Goal: Task Accomplishment & Management: Manage account settings

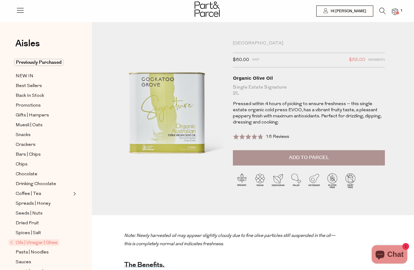
click at [395, 12] on img at bounding box center [395, 11] width 6 height 7
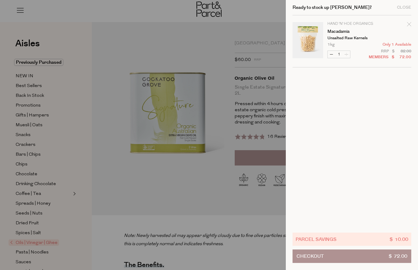
drag, startPoint x: 409, startPoint y: 26, endPoint x: 406, endPoint y: 29, distance: 5.2
click at [409, 26] on icon "Remove Macadamia" at bounding box center [409, 24] width 4 height 4
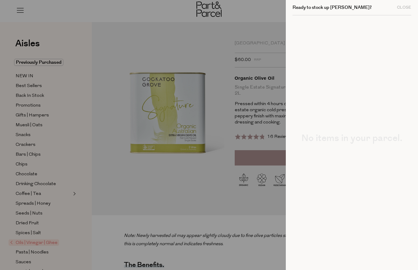
drag, startPoint x: 403, startPoint y: 7, endPoint x: 396, endPoint y: 15, distance: 10.4
click at [403, 7] on div "Close" at bounding box center [404, 8] width 14 height 4
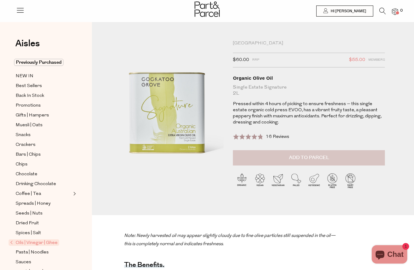
click at [286, 157] on button "Add to Parcel" at bounding box center [309, 157] width 152 height 15
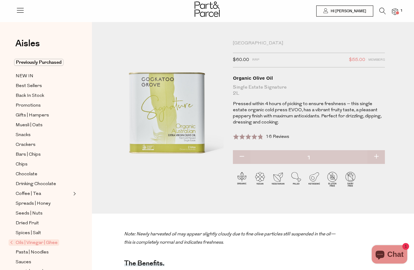
click at [20, 12] on icon at bounding box center [20, 10] width 9 height 9
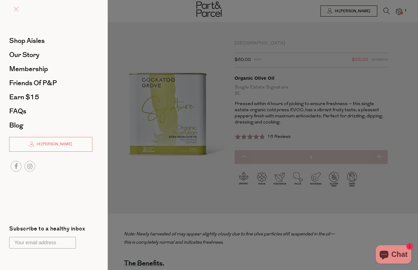
click at [15, 9] on span at bounding box center [16, 9] width 5 height 5
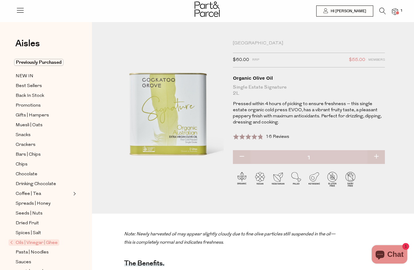
click at [384, 12] on icon at bounding box center [382, 11] width 6 height 7
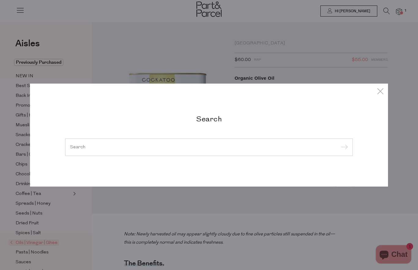
click at [135, 146] on input "search" at bounding box center [209, 147] width 278 height 5
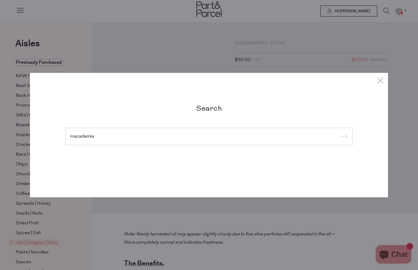
type input "macadamia"
click at [344, 137] on input "submit" at bounding box center [343, 136] width 9 height 9
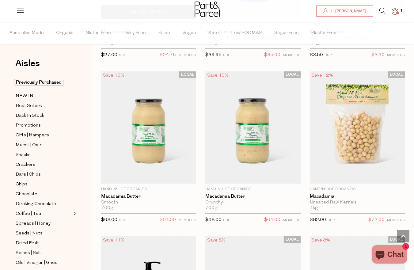
scroll to position [823, 0]
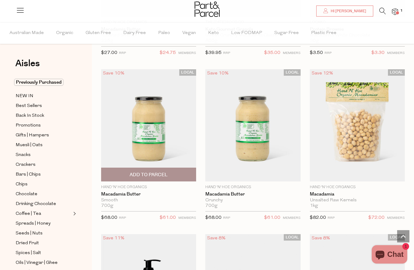
click at [144, 172] on span "Add To Parcel" at bounding box center [149, 175] width 38 height 6
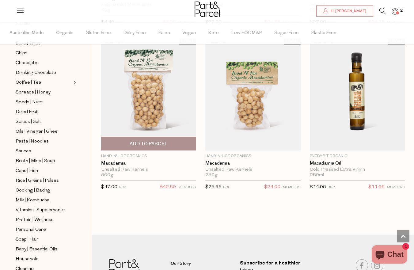
scroll to position [1349, 0]
click at [146, 141] on span "Add To Parcel" at bounding box center [149, 144] width 38 height 6
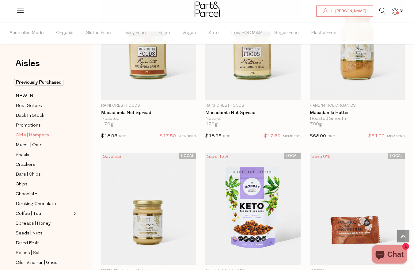
scroll to position [0, 0]
click at [30, 107] on span "Best Sellers" at bounding box center [29, 105] width 26 height 7
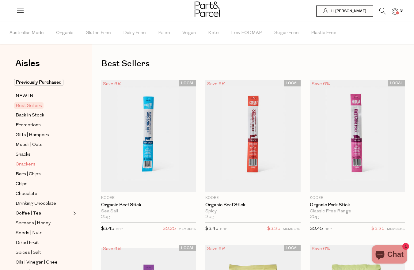
scroll to position [0, 1]
click at [32, 114] on span "Back In Stock" at bounding box center [30, 115] width 28 height 7
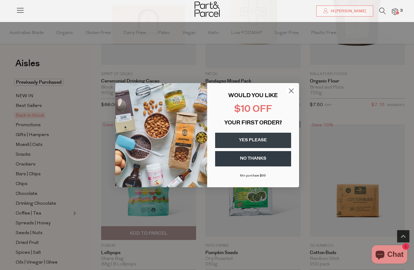
scroll to position [294, 0]
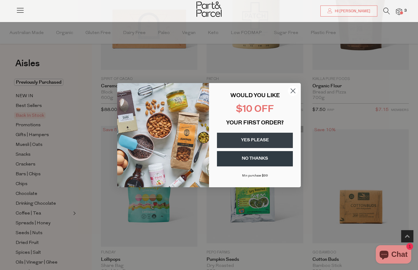
click at [292, 89] on icon "Close dialog" at bounding box center [293, 91] width 4 height 4
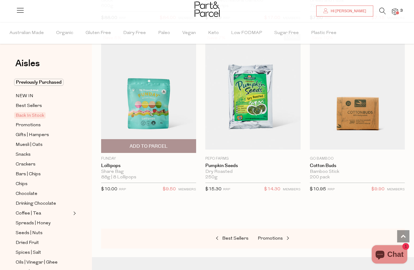
scroll to position [382, 0]
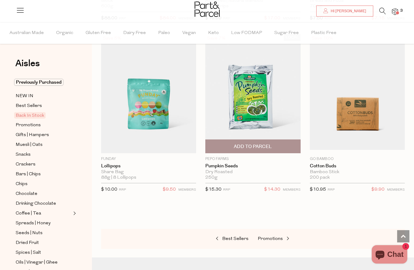
click at [256, 100] on img at bounding box center [252, 94] width 95 height 112
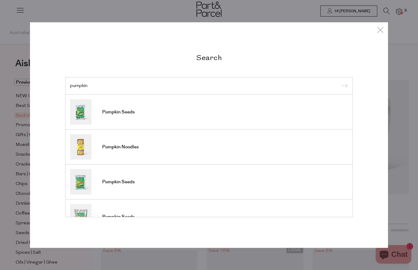
type input "pumpkin"
click at [344, 86] on input "submit" at bounding box center [343, 85] width 9 height 9
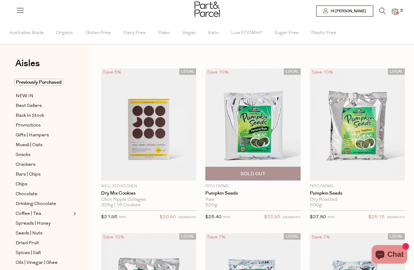
scroll to position [0, 4]
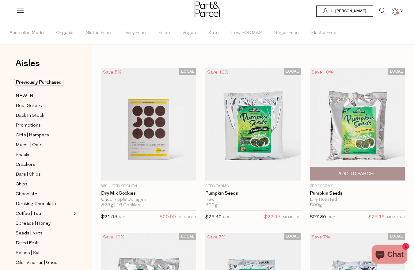
click at [343, 133] on img at bounding box center [357, 124] width 95 height 112
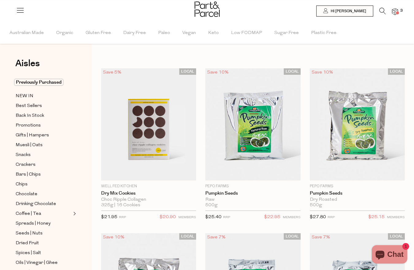
click at [384, 11] on icon at bounding box center [382, 11] width 6 height 7
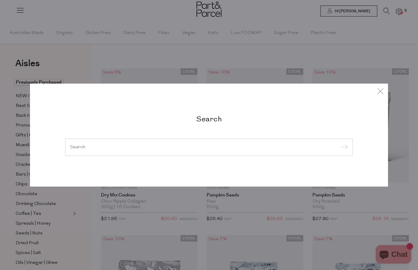
click at [86, 151] on div at bounding box center [209, 147] width 288 height 18
click at [95, 146] on input "search" at bounding box center [209, 147] width 278 height 5
type input "f"
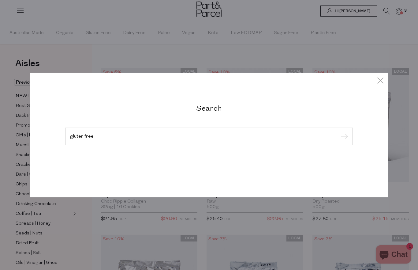
type input "gluten free"
click at [344, 137] on input "submit" at bounding box center [343, 136] width 9 height 9
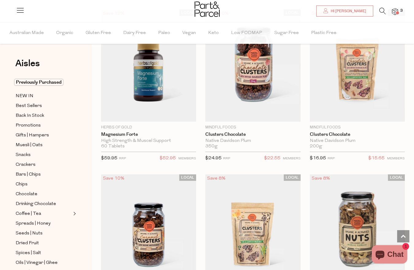
scroll to position [2228, 5]
click at [28, 233] on span "Seeds | Nuts" at bounding box center [29, 233] width 27 height 7
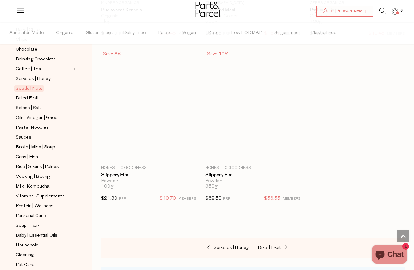
scroll to position [2500, 4]
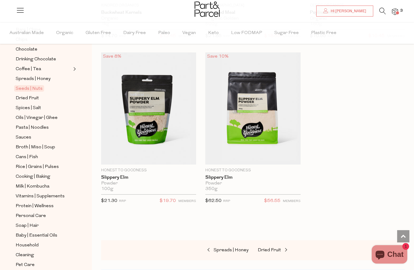
click at [394, 10] on img at bounding box center [395, 11] width 6 height 7
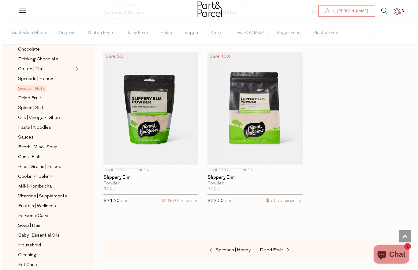
scroll to position [2500, 0]
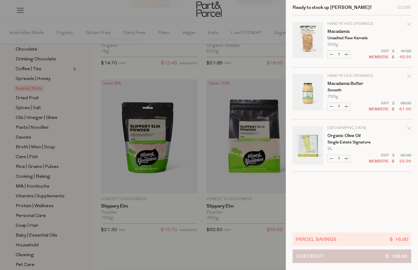
click at [335, 254] on button "Checkout $ 158.50" at bounding box center [352, 255] width 119 height 13
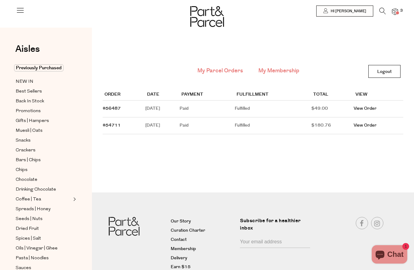
click at [281, 70] on link "My Membership" at bounding box center [278, 71] width 41 height 8
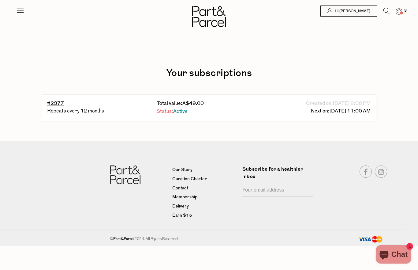
click at [183, 110] on span "Active" at bounding box center [180, 111] width 14 height 7
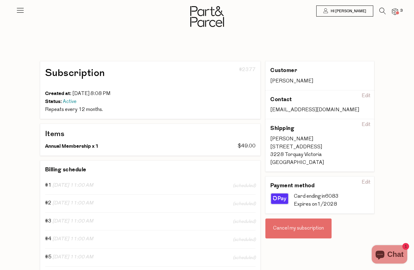
click at [300, 227] on div "Cancel my subscription" at bounding box center [298, 228] width 66 height 20
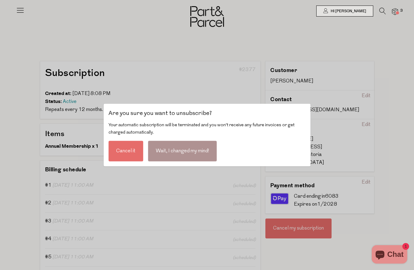
click at [126, 150] on div "Cancel it" at bounding box center [125, 151] width 35 height 21
